Goal: Information Seeking & Learning: Learn about a topic

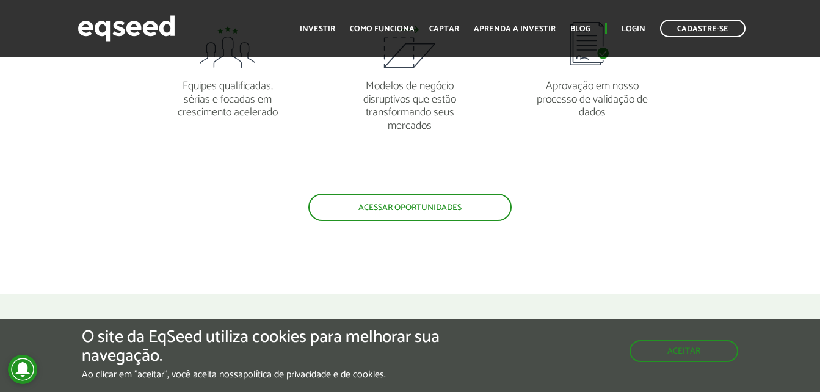
scroll to position [1165, 0]
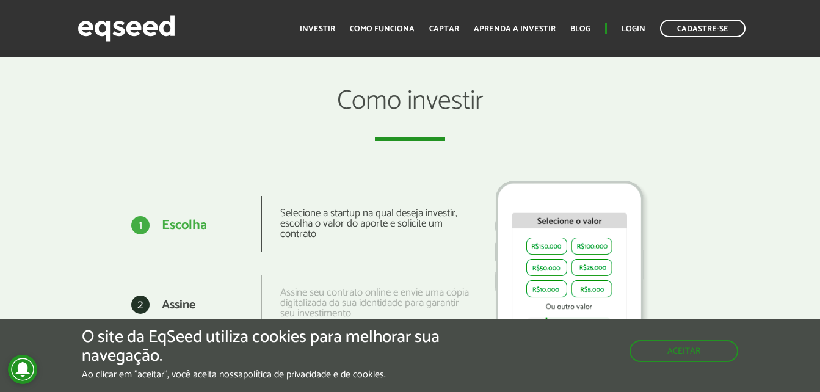
scroll to position [1391, 0]
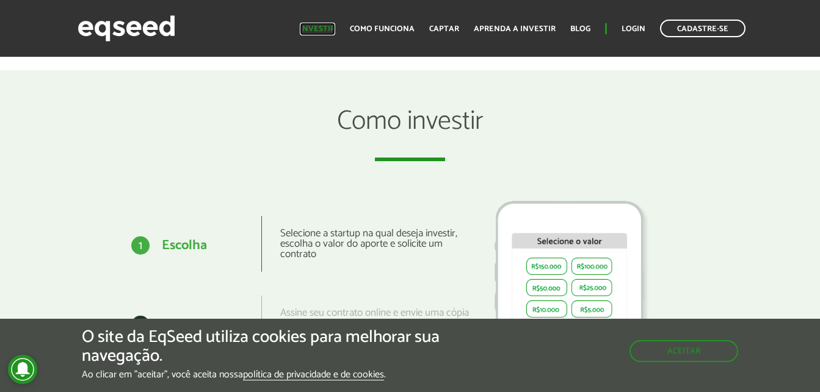
click at [308, 26] on link "Investir" at bounding box center [317, 29] width 35 height 8
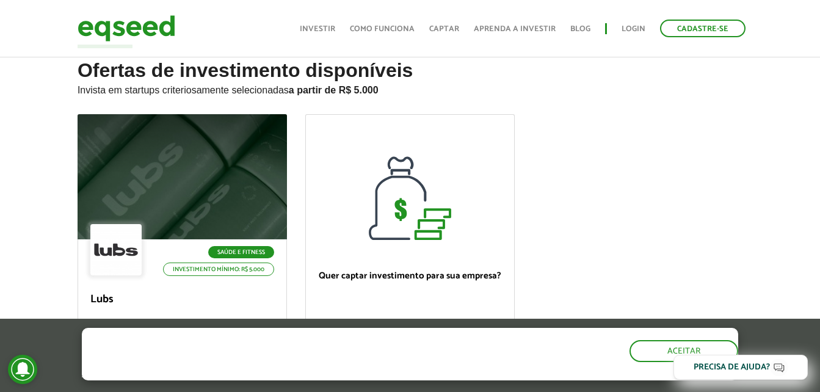
scroll to position [33, 0]
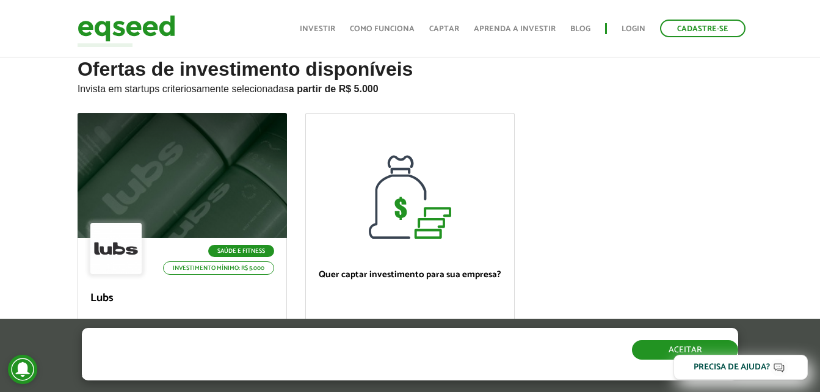
click at [666, 349] on button "Aceitar" at bounding box center [685, 350] width 106 height 20
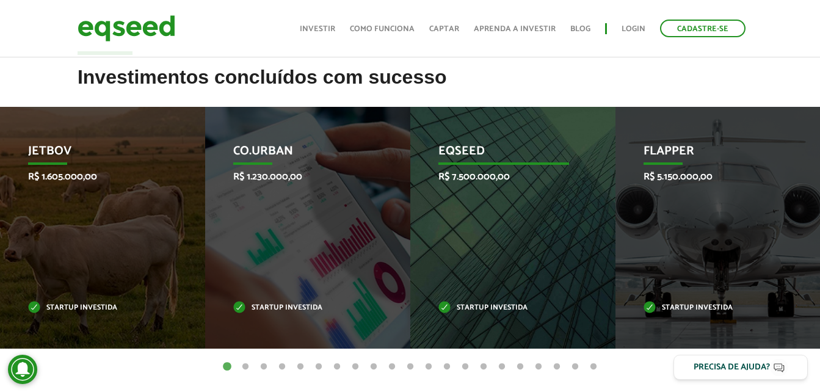
scroll to position [465, 0]
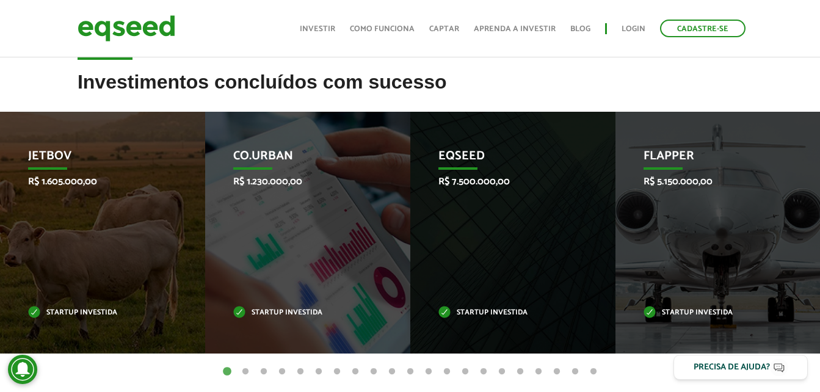
click at [246, 371] on button "2" at bounding box center [245, 372] width 12 height 12
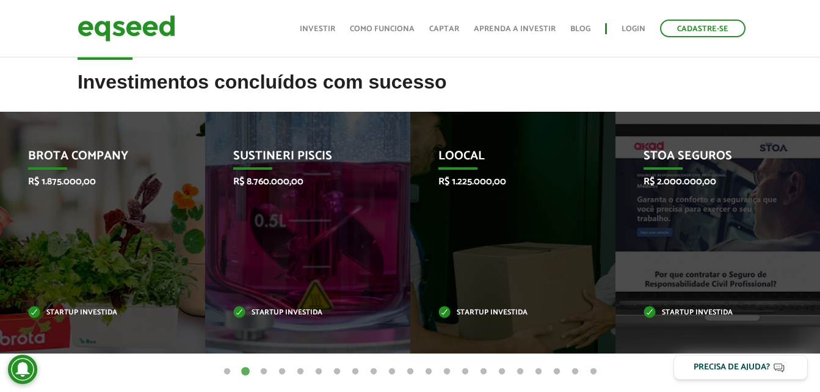
click at [263, 368] on button "3" at bounding box center [264, 372] width 12 height 12
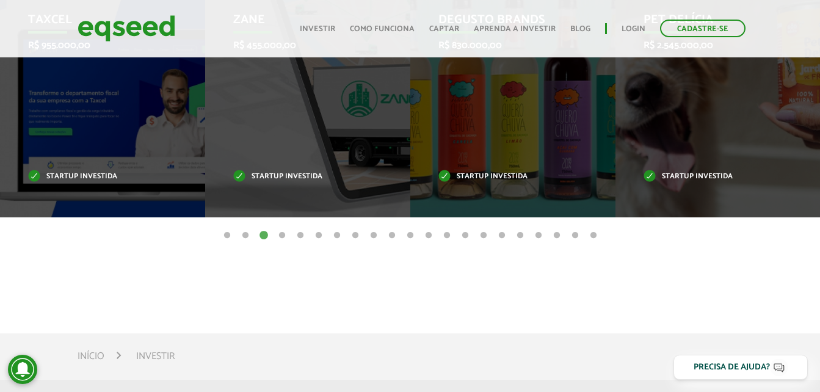
scroll to position [602, 0]
